Goal: Task Accomplishment & Management: Manage account settings

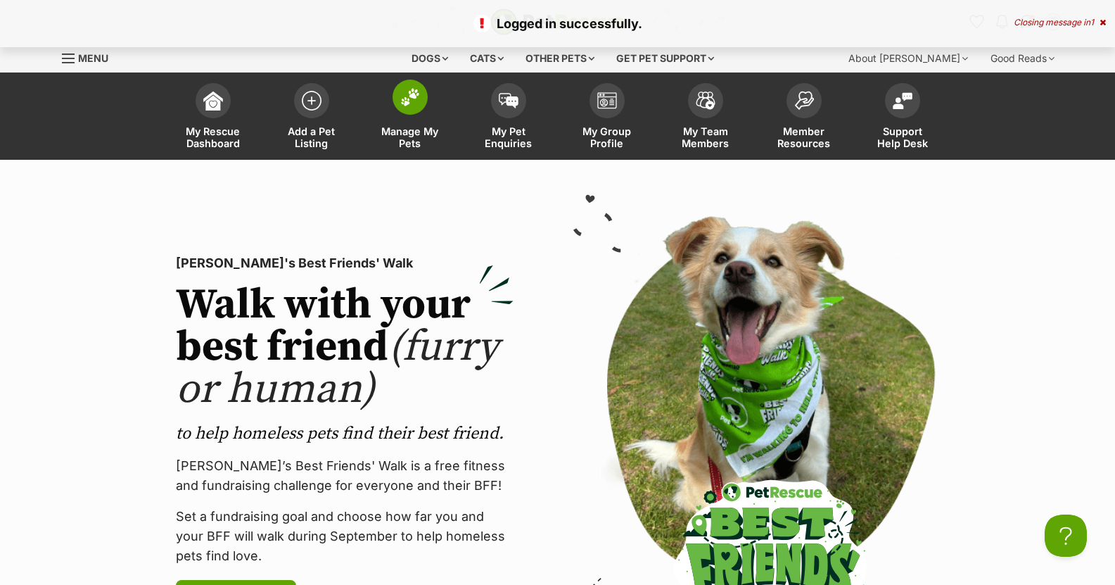
click at [409, 113] on span at bounding box center [409, 96] width 35 height 35
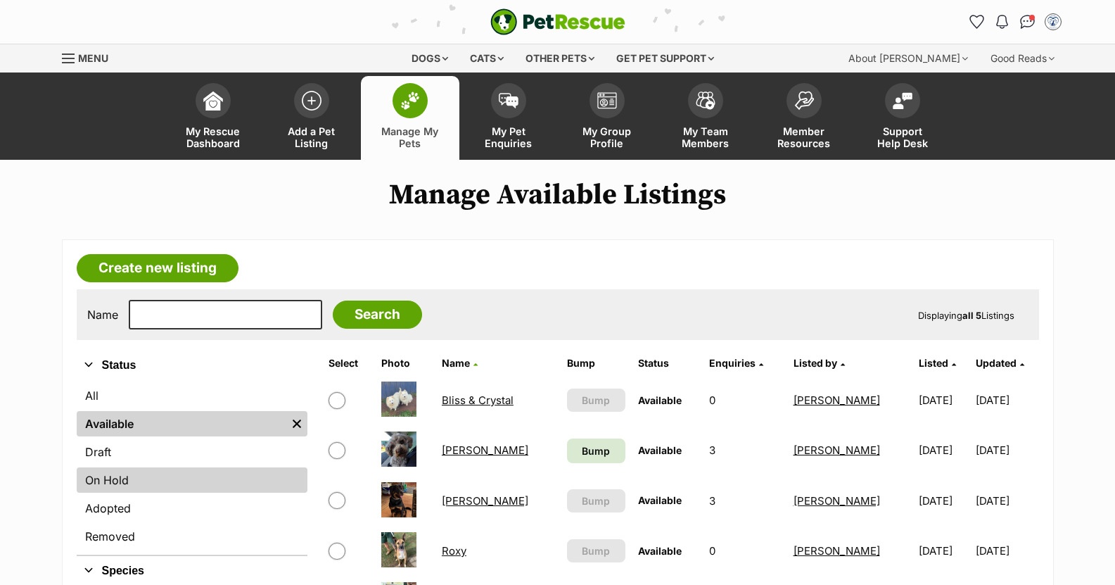
click at [125, 479] on link "On Hold" at bounding box center [192, 479] width 231 height 25
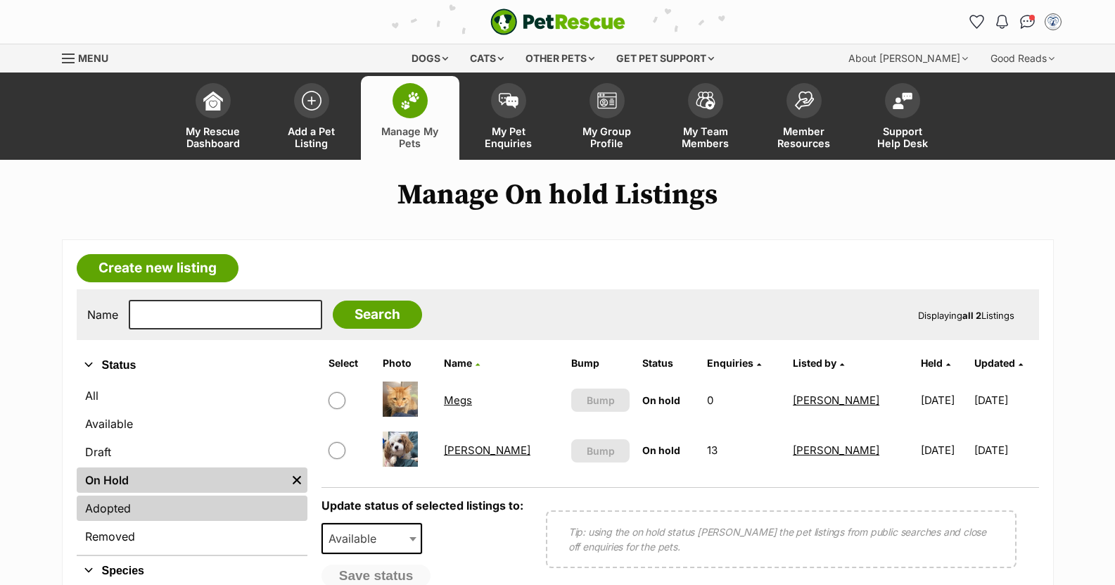
click at [124, 506] on link "Adopted" at bounding box center [192, 507] width 231 height 25
click at [121, 508] on link "Adopted" at bounding box center [192, 507] width 231 height 25
click at [106, 506] on link "Adopted" at bounding box center [192, 507] width 231 height 25
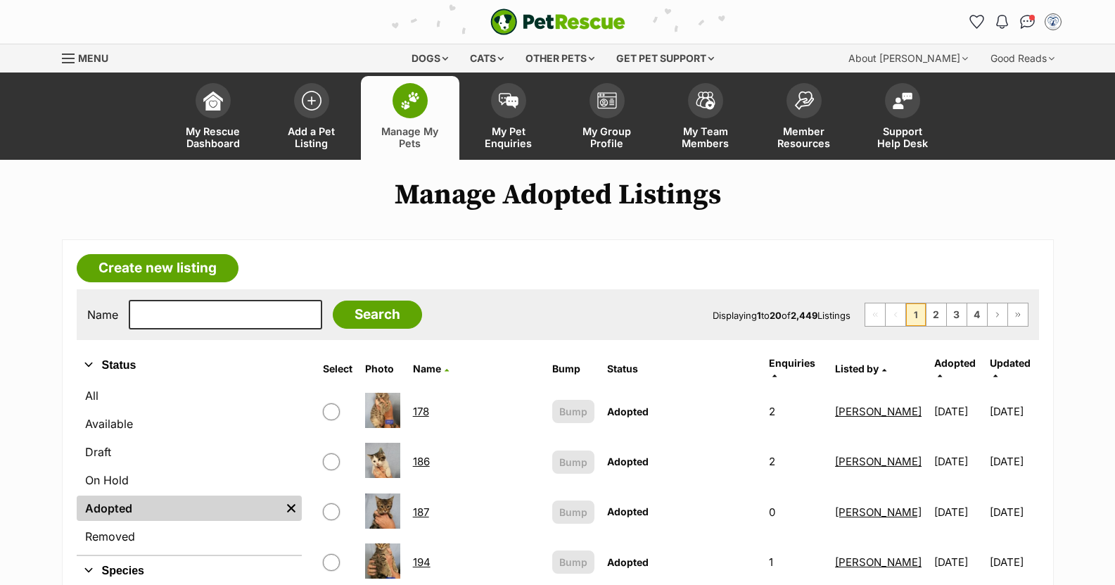
click at [120, 502] on link "Adopted" at bounding box center [179, 507] width 204 height 25
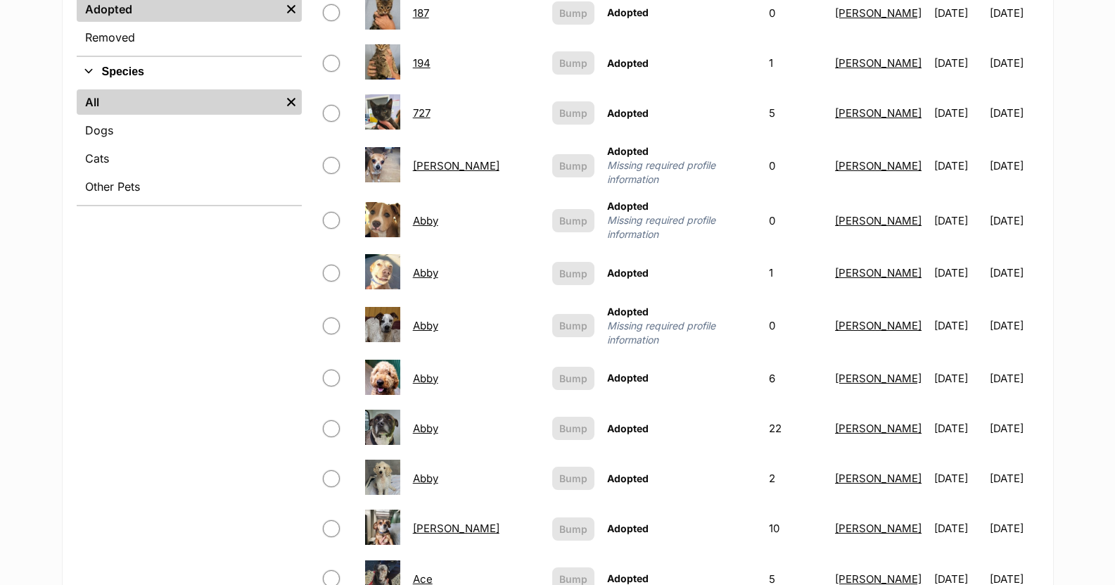
scroll to position [563, 0]
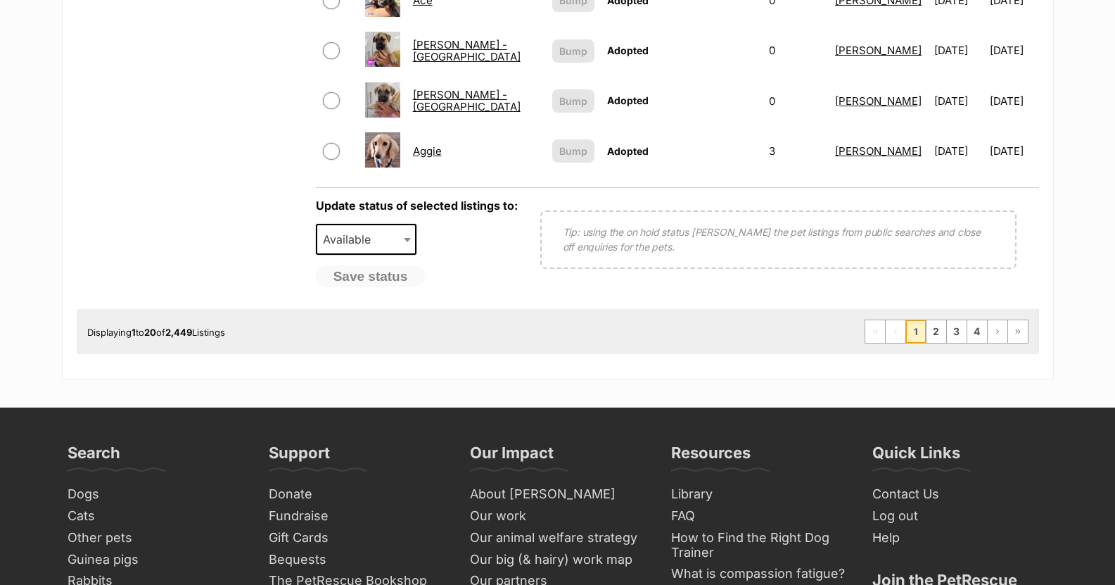
scroll to position [1055, 0]
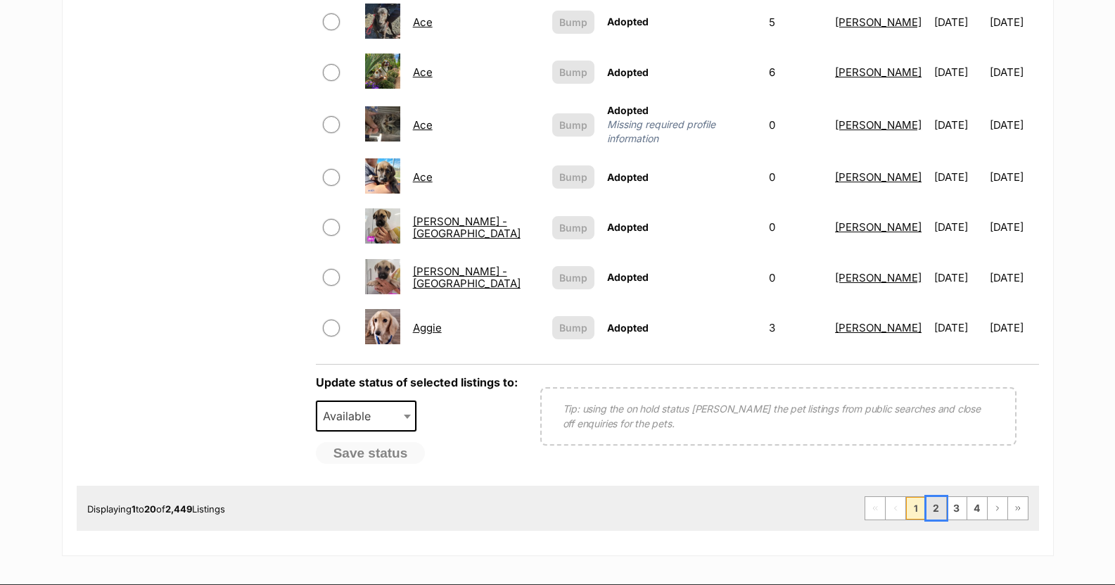
click at [937, 497] on link "2" at bounding box center [936, 508] width 20 height 23
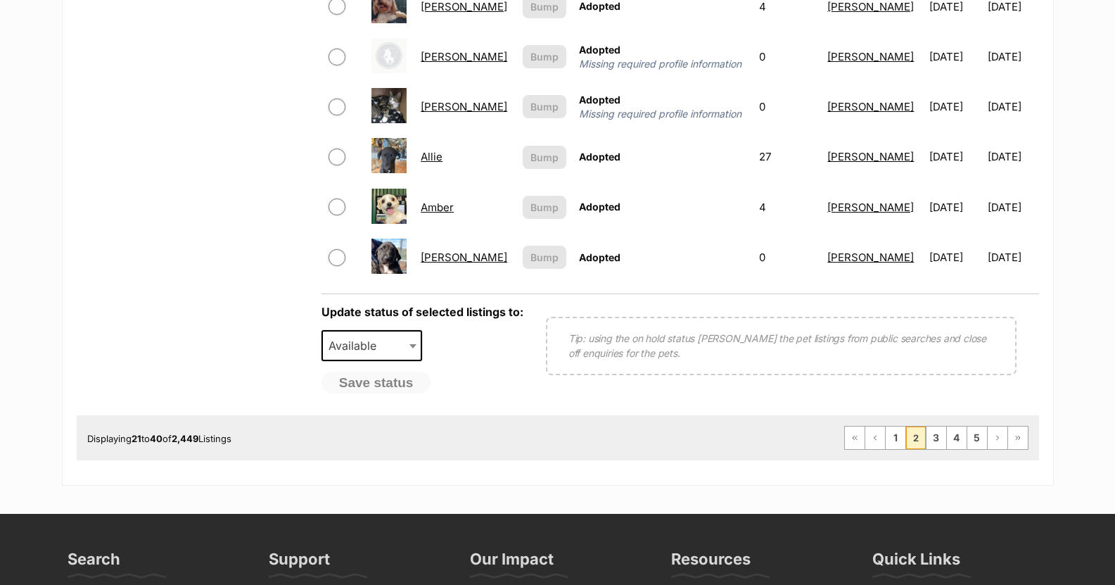
scroll to position [1125, 0]
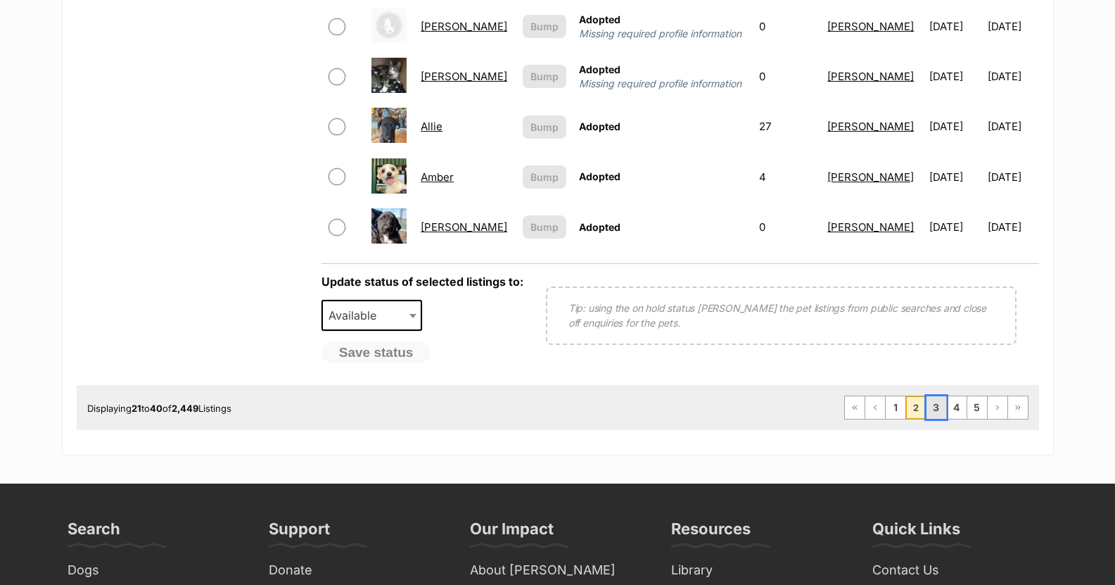
click at [933, 414] on link "3" at bounding box center [936, 407] width 20 height 23
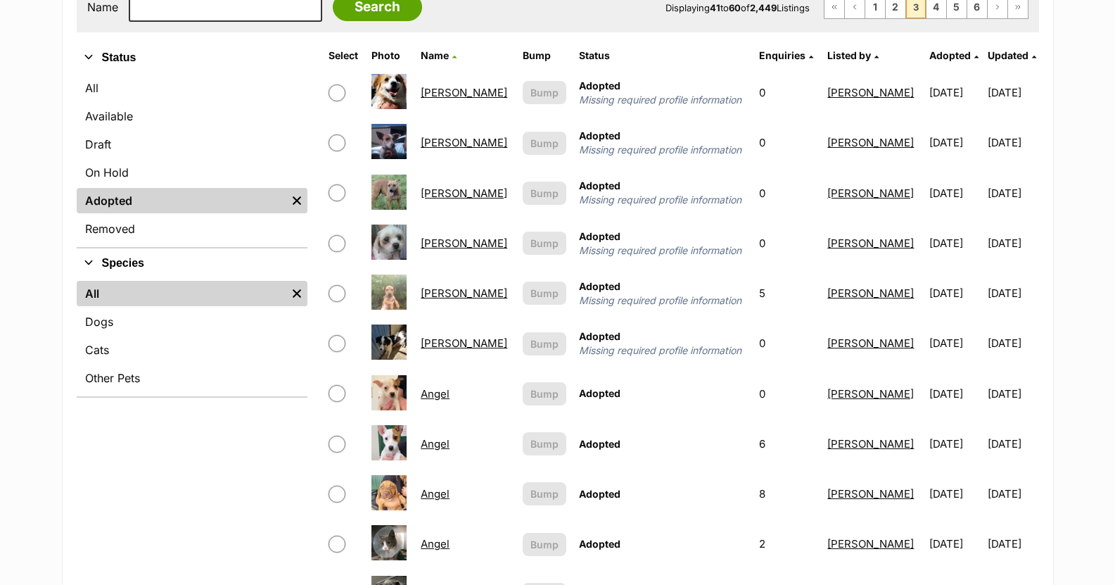
scroll to position [211, 0]
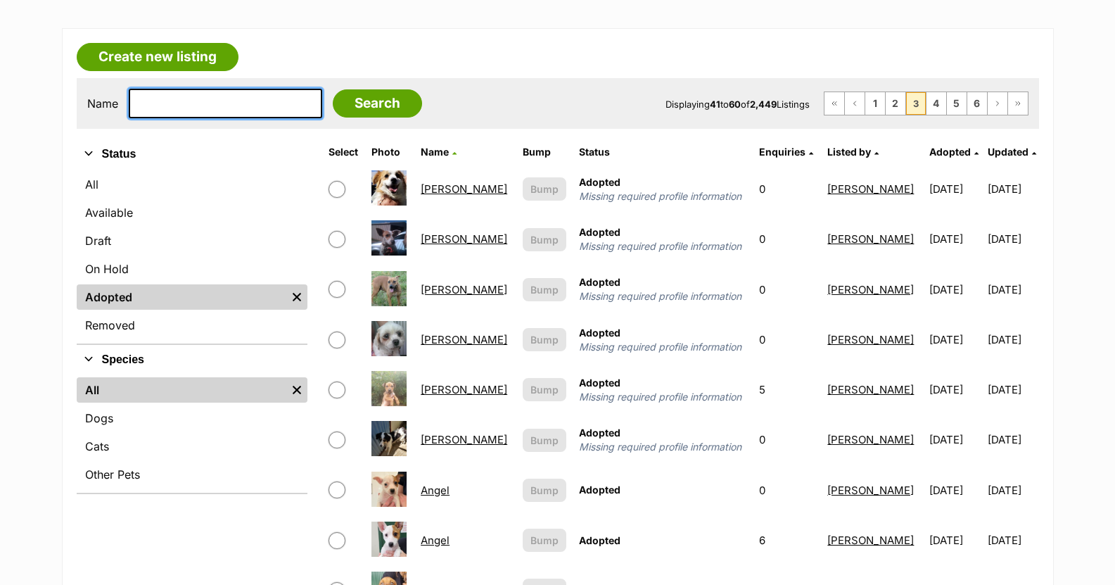
click at [179, 101] on input "text" at bounding box center [225, 104] width 193 height 30
type input "Eros"
click at [333, 89] on input "Search" at bounding box center [377, 103] width 89 height 28
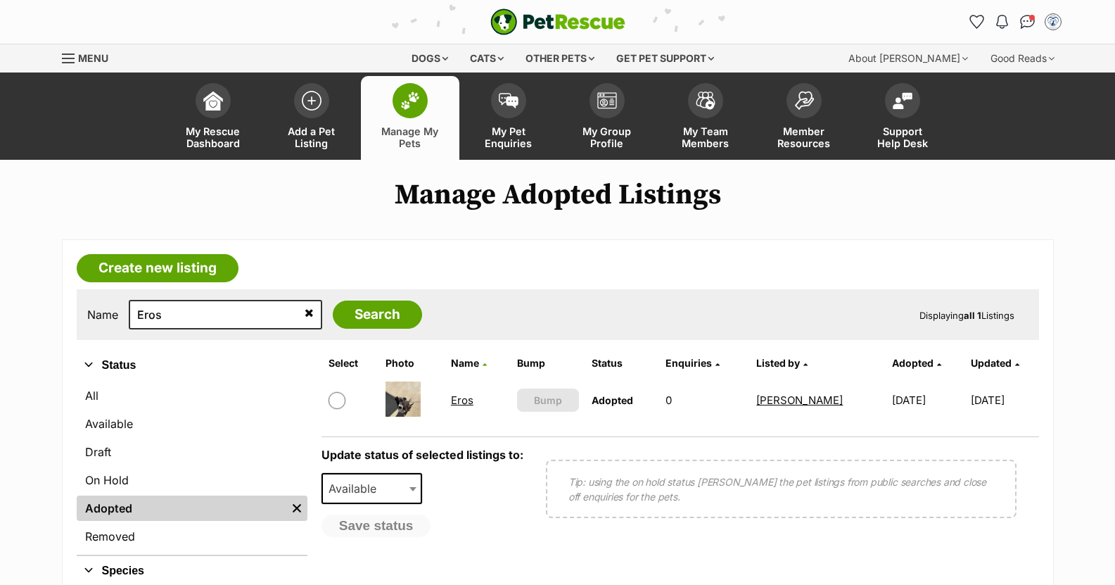
click at [461, 401] on link "Eros" at bounding box center [462, 399] width 23 height 13
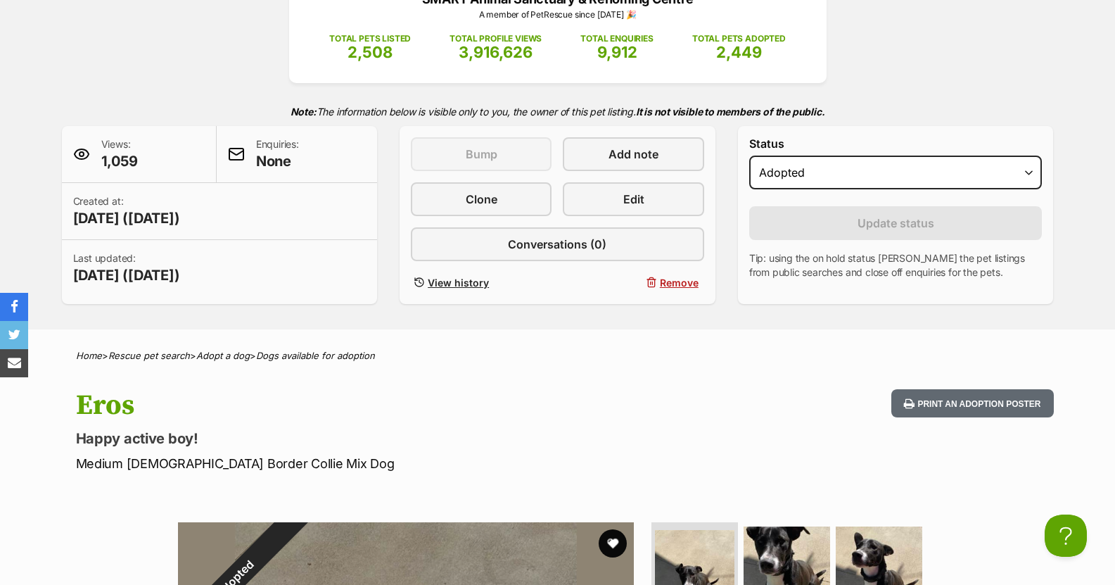
scroll to position [211, 0]
